Goal: Navigation & Orientation: Find specific page/section

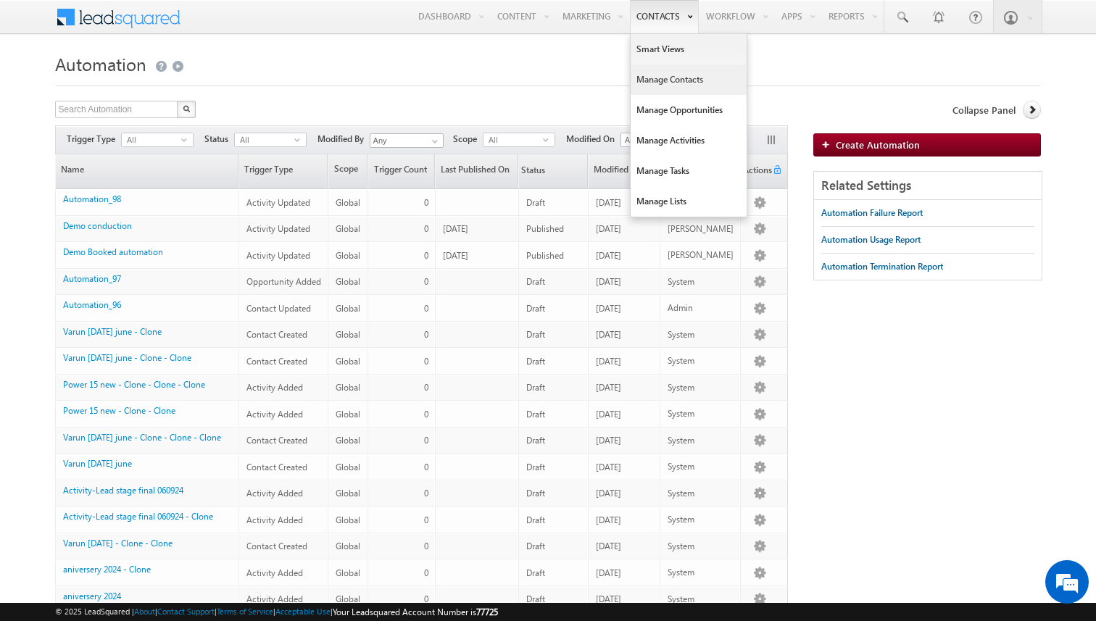
click at [654, 78] on link "Manage Contacts" at bounding box center [689, 80] width 116 height 30
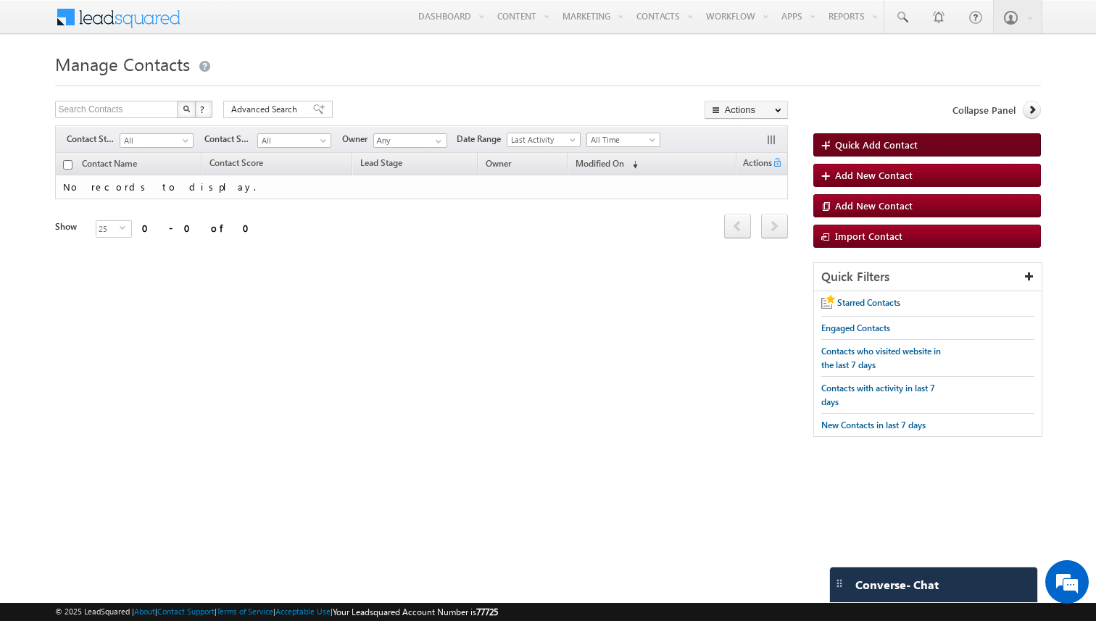
click at [821, 149] on span at bounding box center [828, 146] width 14 height 15
